Goal: Communication & Community: Answer question/provide support

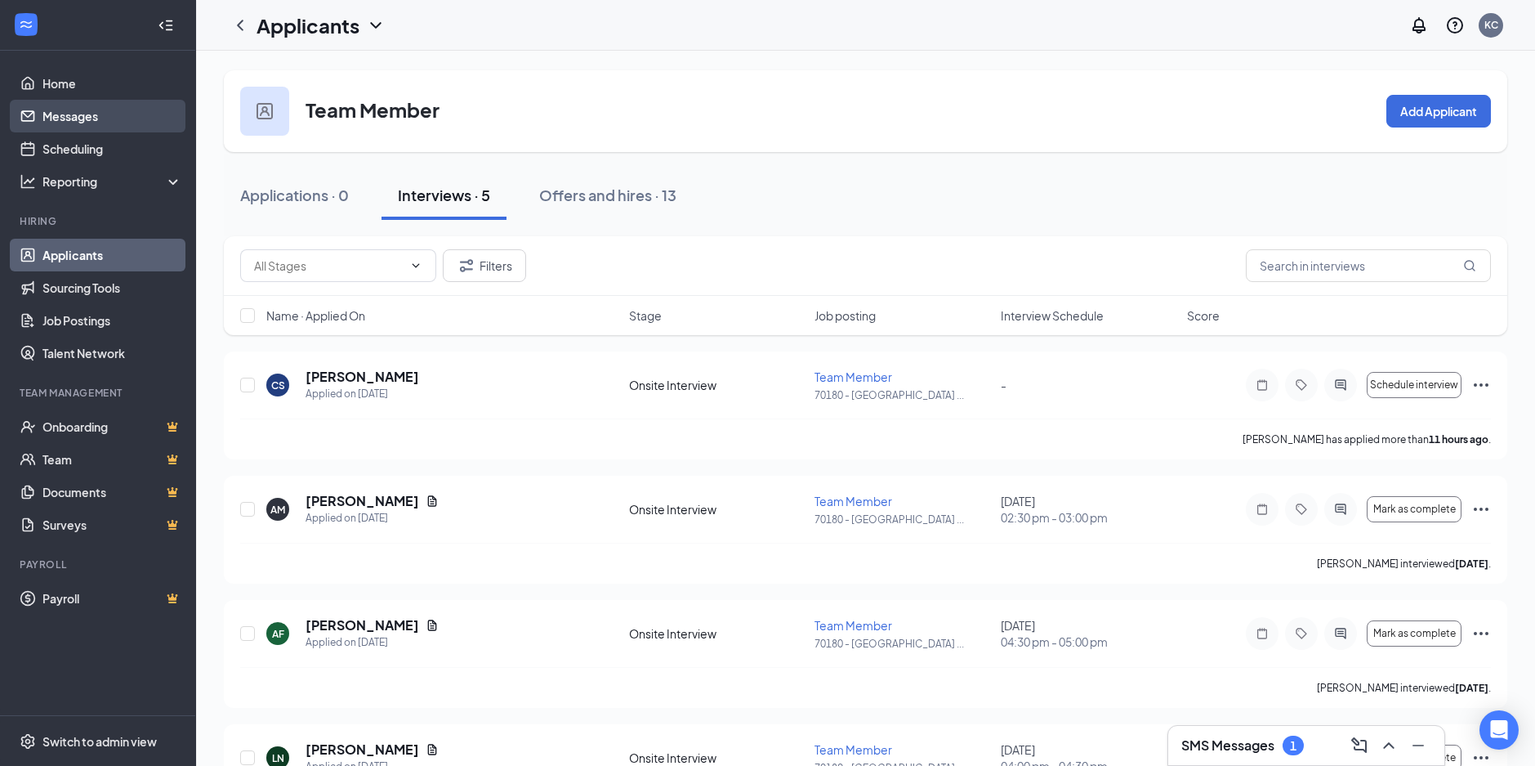
click at [83, 117] on link "Messages" at bounding box center [112, 116] width 140 height 33
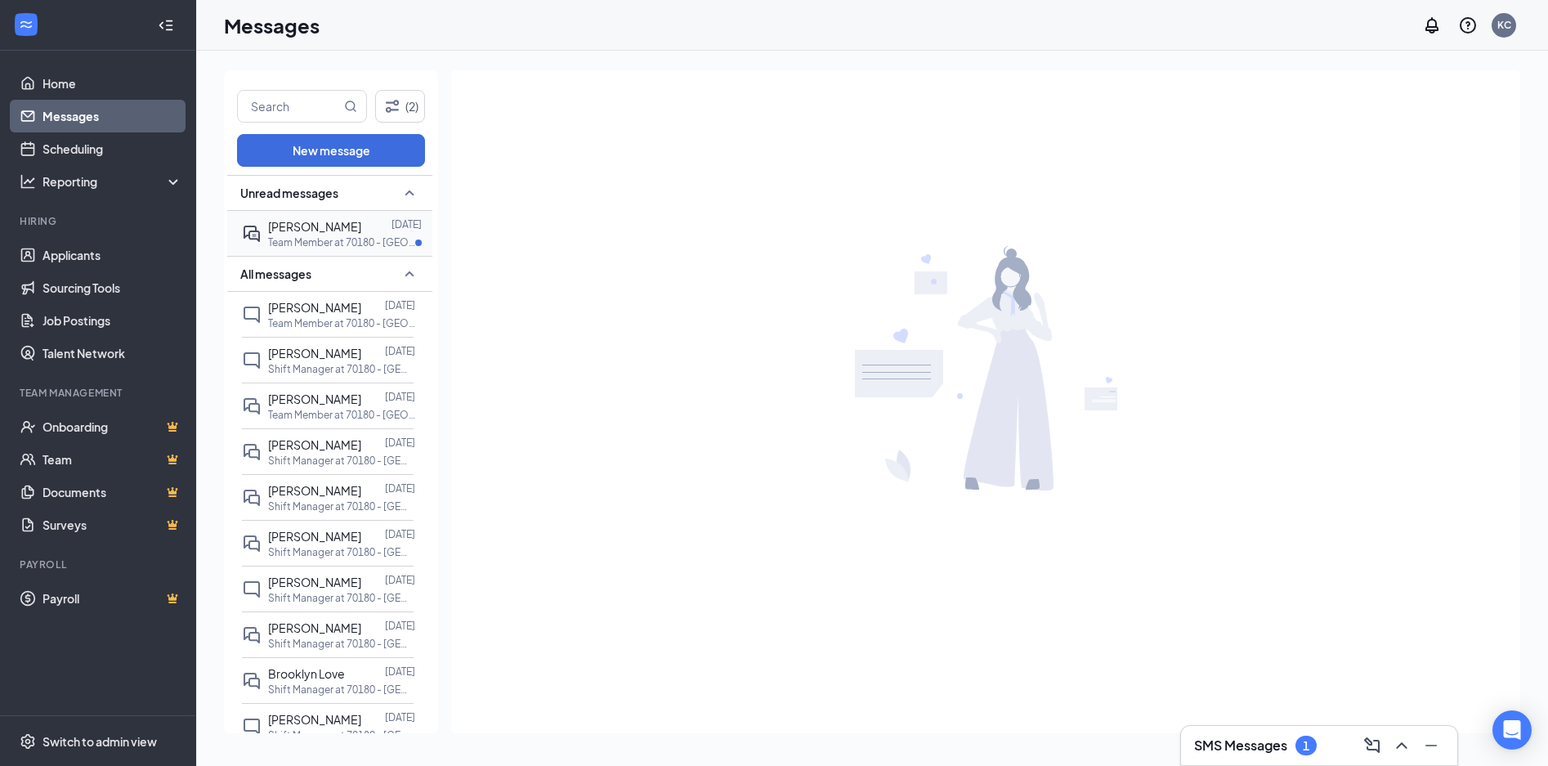
click at [308, 230] on span "[PERSON_NAME]" at bounding box center [314, 226] width 93 height 15
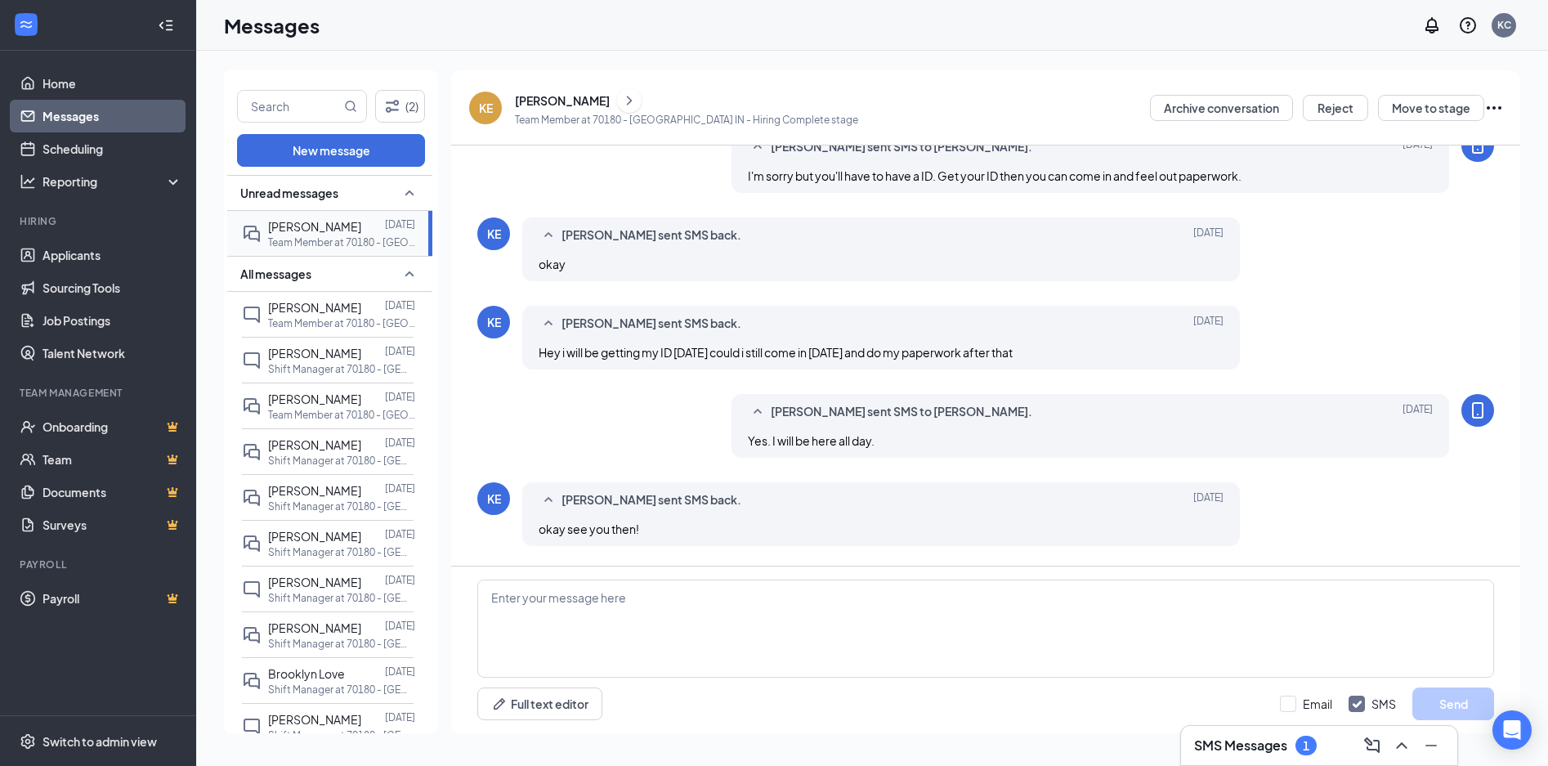
scroll to position [515, 0]
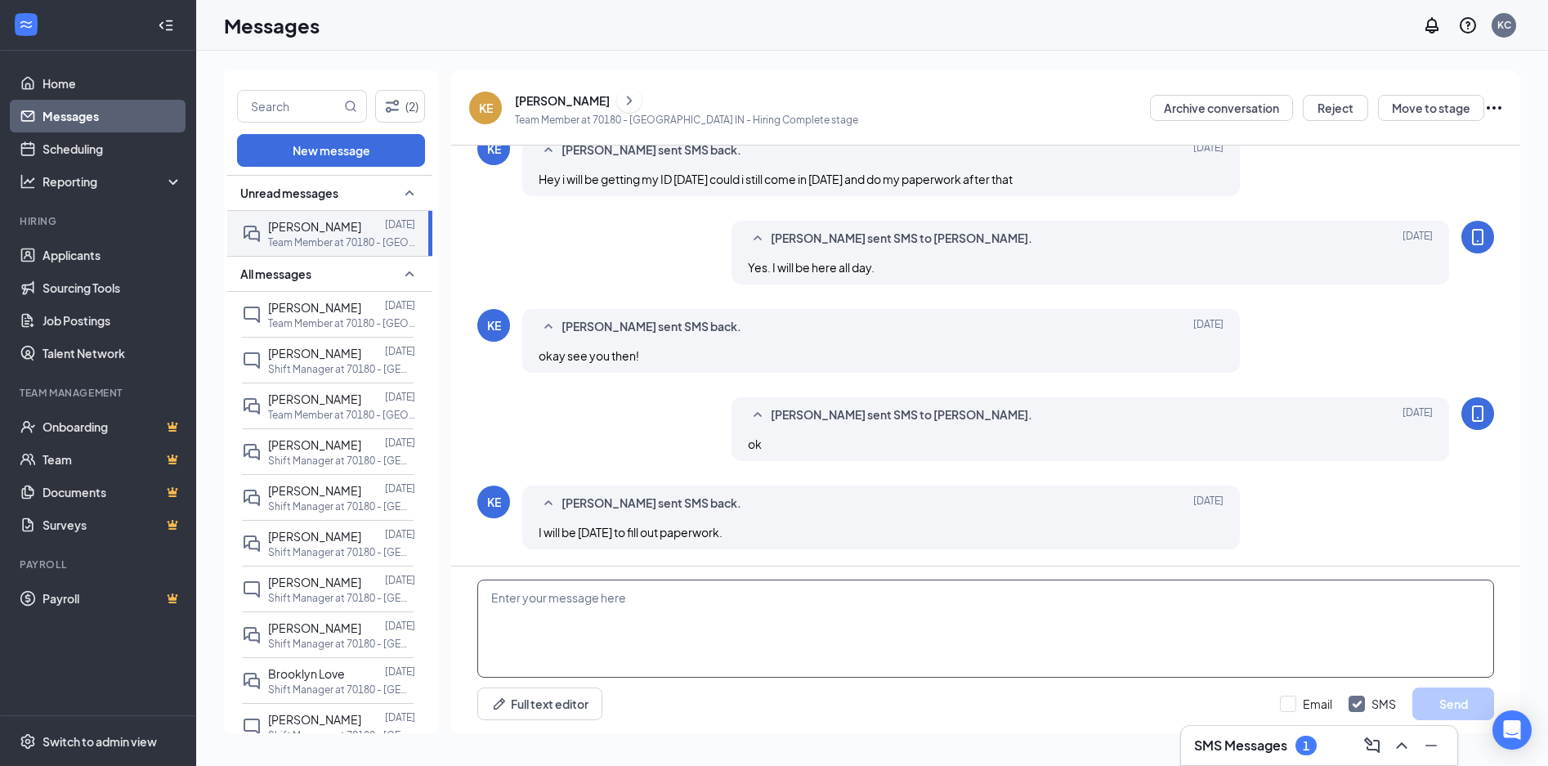
drag, startPoint x: 613, startPoint y: 624, endPoint x: 621, endPoint y: 612, distance: 14.7
click at [613, 623] on textarea at bounding box center [985, 628] width 1017 height 98
type textarea "Great."
click at [1450, 697] on button "Send" at bounding box center [1453, 703] width 82 height 33
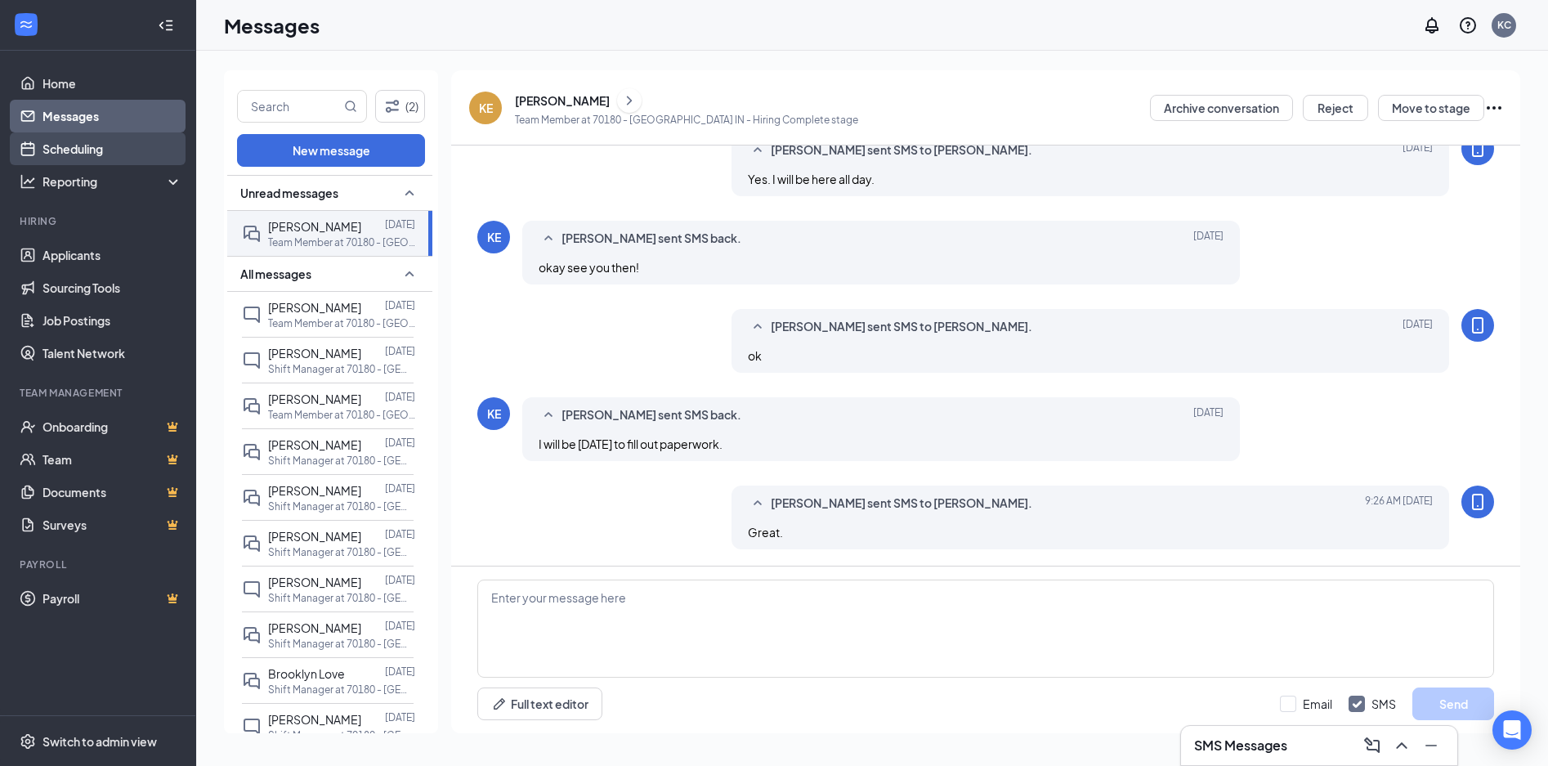
drag, startPoint x: 73, startPoint y: 155, endPoint x: 74, endPoint y: 164, distance: 9.1
click at [73, 155] on link "Scheduling" at bounding box center [112, 148] width 140 height 33
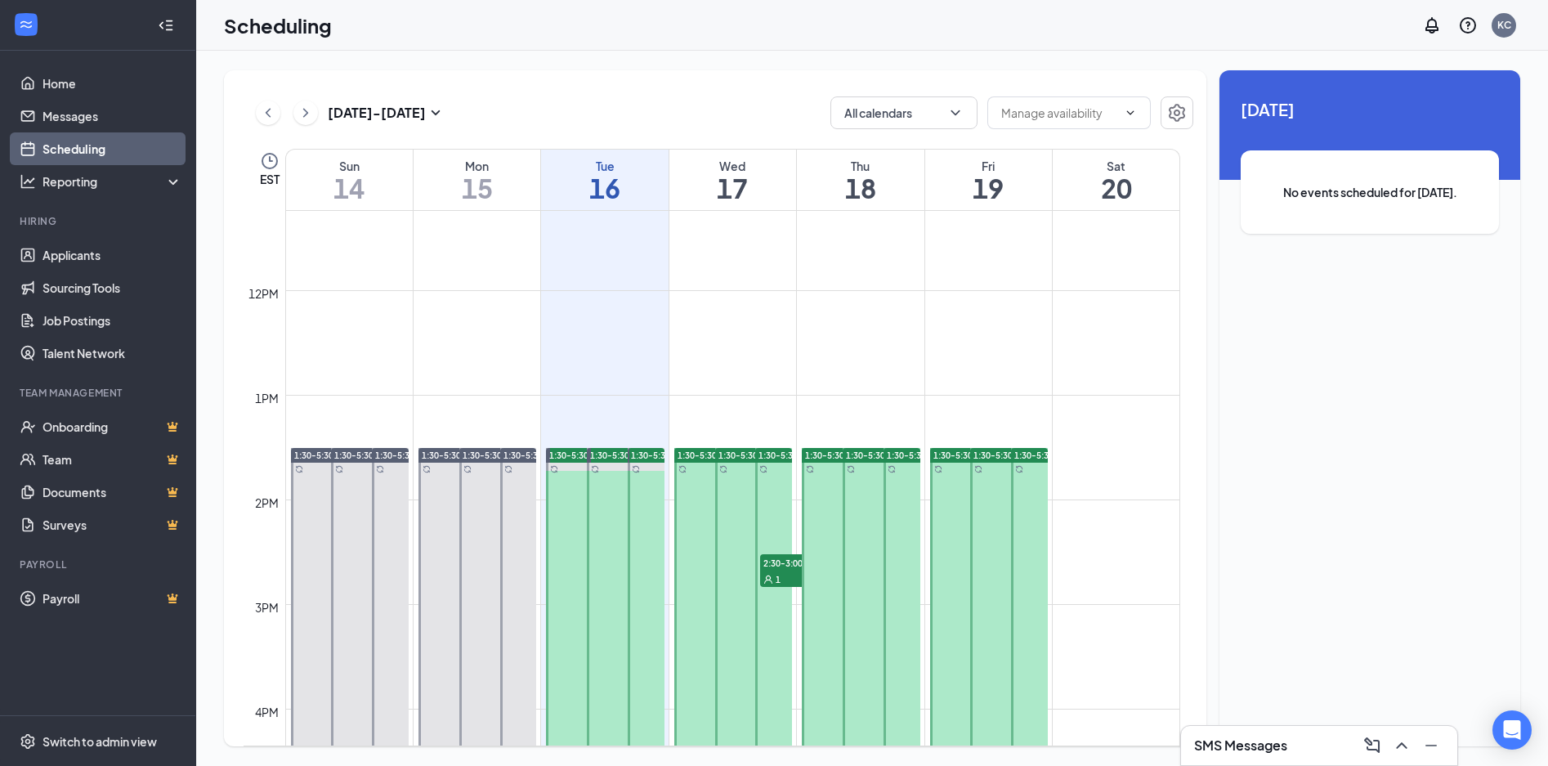
scroll to position [1212, 0]
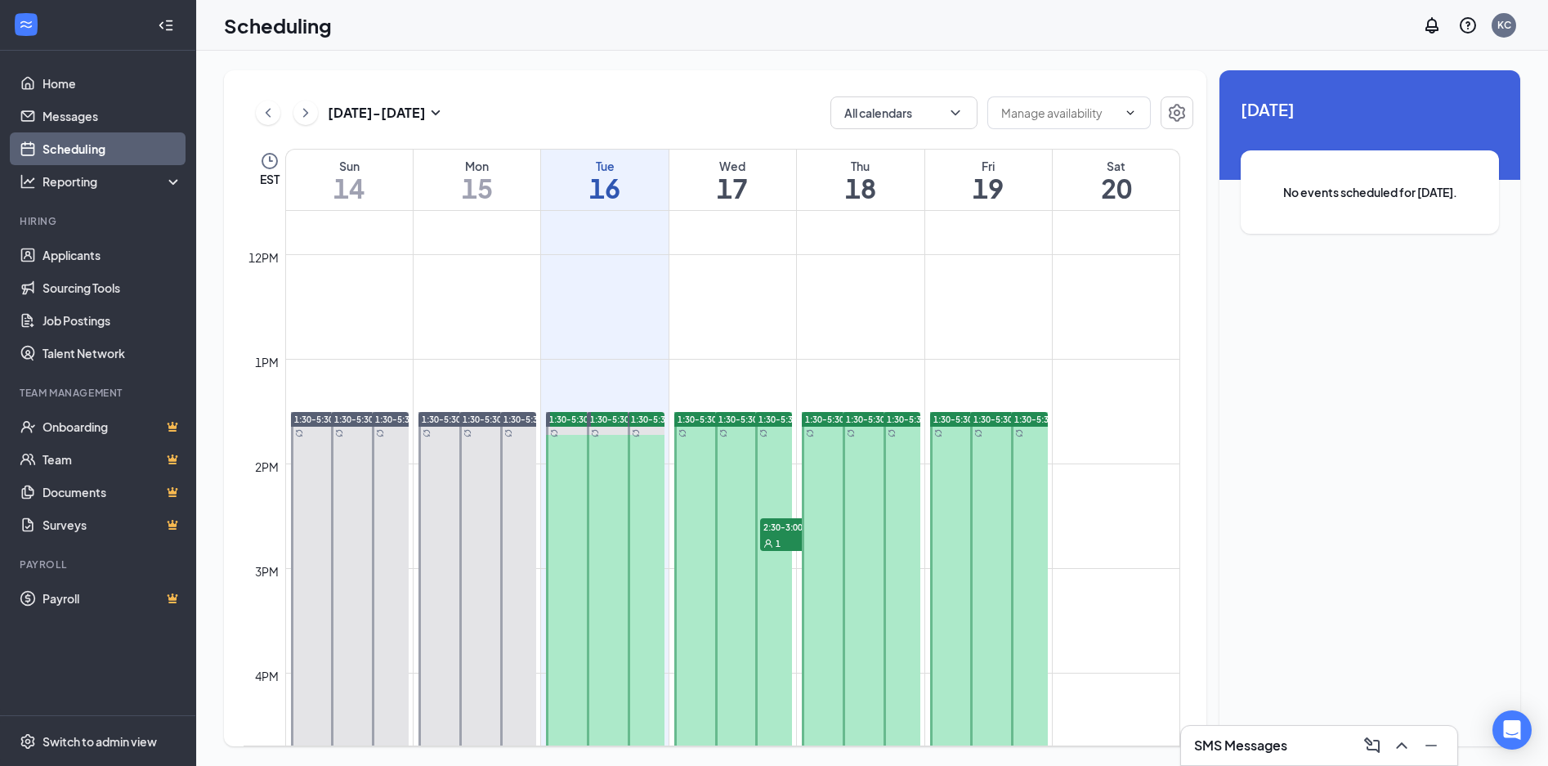
click at [778, 534] on div "1" at bounding box center [801, 542] width 82 height 16
